Goal: Task Accomplishment & Management: Use online tool/utility

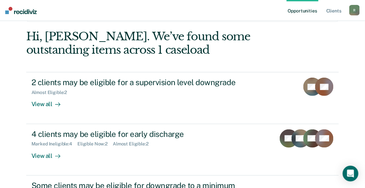
scroll to position [98, 0]
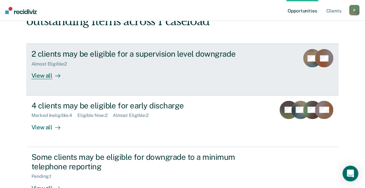
click at [40, 79] on div "View all" at bounding box center [49, 73] width 37 height 13
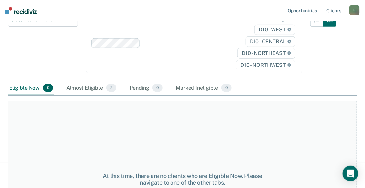
scroll to position [98, 0]
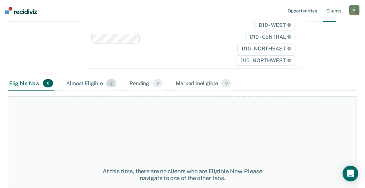
click at [87, 81] on div "Almost Eligible 2" at bounding box center [91, 84] width 53 height 14
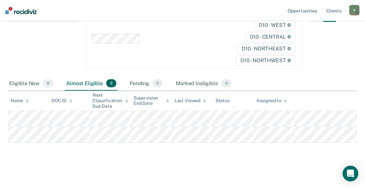
click at [36, 37] on div "Classification Review Classification Review Early Discharge Minimum Telephone R…" at bounding box center [43, 43] width 70 height 68
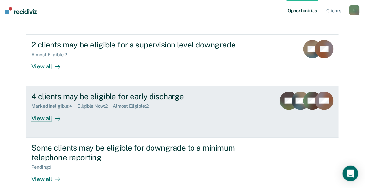
scroll to position [124, 0]
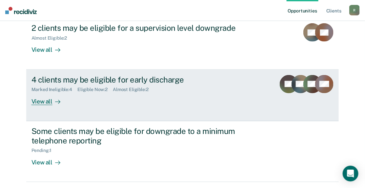
click at [37, 101] on div "View all" at bounding box center [49, 99] width 37 height 13
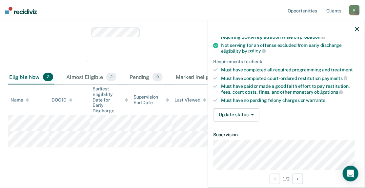
scroll to position [98, 0]
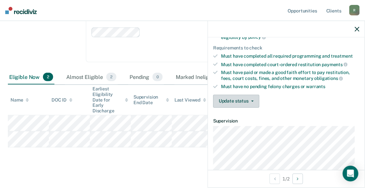
click at [255, 98] on button "Update status" at bounding box center [236, 101] width 46 height 13
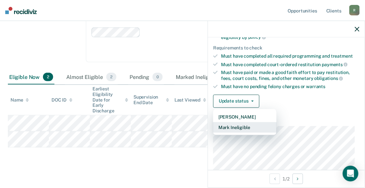
click at [244, 125] on button "Mark Ineligible" at bounding box center [244, 127] width 63 height 10
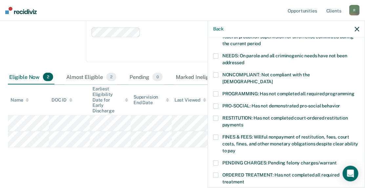
click at [217, 92] on span at bounding box center [215, 94] width 5 height 5
click at [355, 92] on input "PROGRAMMING: Has not completed all required programming" at bounding box center [355, 92] width 0 height 0
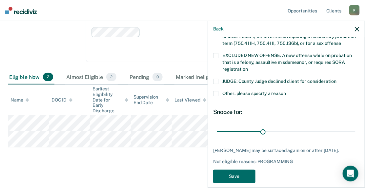
scroll to position [263, 0]
click at [229, 172] on button "Save" at bounding box center [234, 176] width 42 height 13
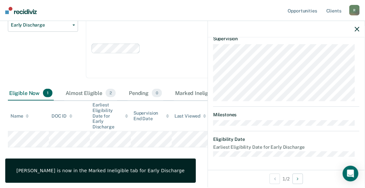
scroll to position [227, 0]
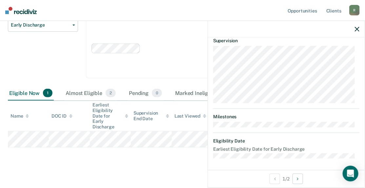
click at [358, 30] on icon "button" at bounding box center [357, 29] width 5 height 5
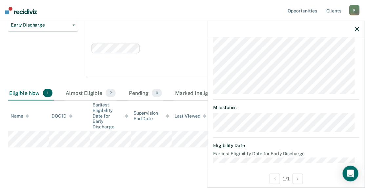
scroll to position [192, 0]
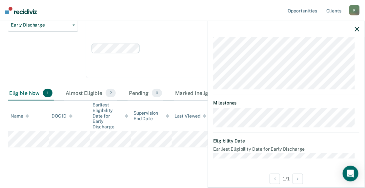
click at [359, 31] on button "button" at bounding box center [357, 29] width 5 height 6
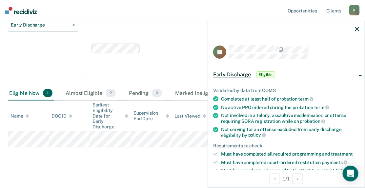
click at [268, 73] on span "Eligible" at bounding box center [266, 75] width 19 height 7
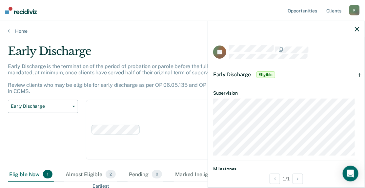
scroll to position [0, 0]
click at [358, 29] on icon "button" at bounding box center [357, 29] width 5 height 5
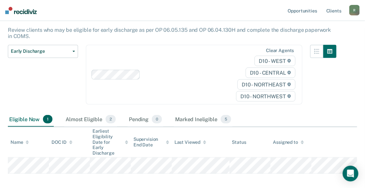
scroll to position [16, 0]
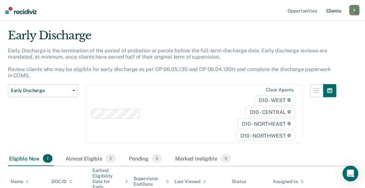
click at [335, 10] on link "Client s" at bounding box center [334, 10] width 18 height 21
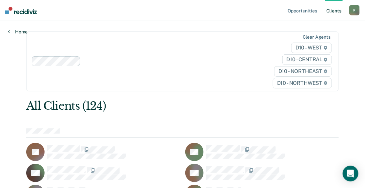
click at [16, 30] on link "Home" at bounding box center [18, 32] width 20 height 6
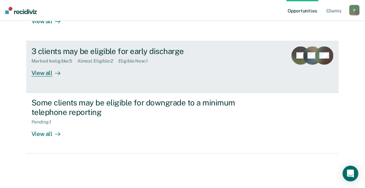
scroll to position [164, 0]
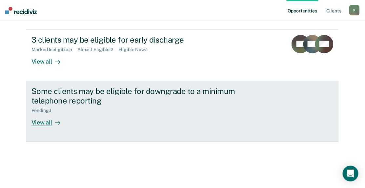
click at [42, 122] on div "View all" at bounding box center [49, 120] width 37 height 13
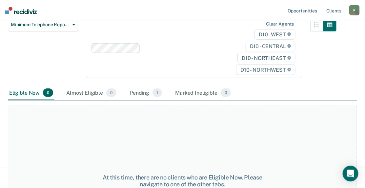
scroll to position [98, 0]
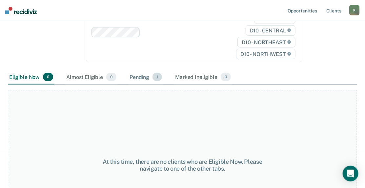
click at [137, 78] on div "Pending 1" at bounding box center [145, 77] width 35 height 14
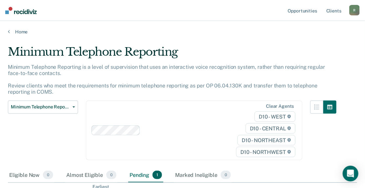
scroll to position [33, 0]
